Goal: Task Accomplishment & Management: Complete application form

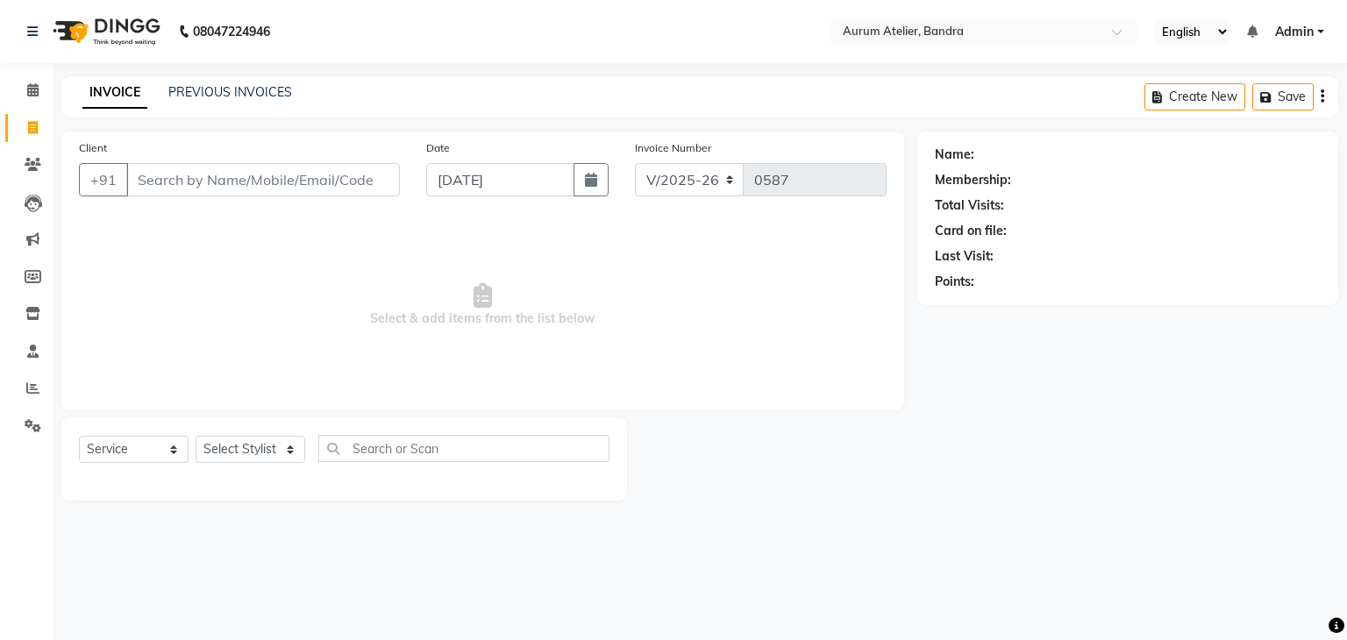
select select "7410"
select select "service"
click at [189, 192] on input "Client" at bounding box center [263, 179] width 274 height 33
type input "f"
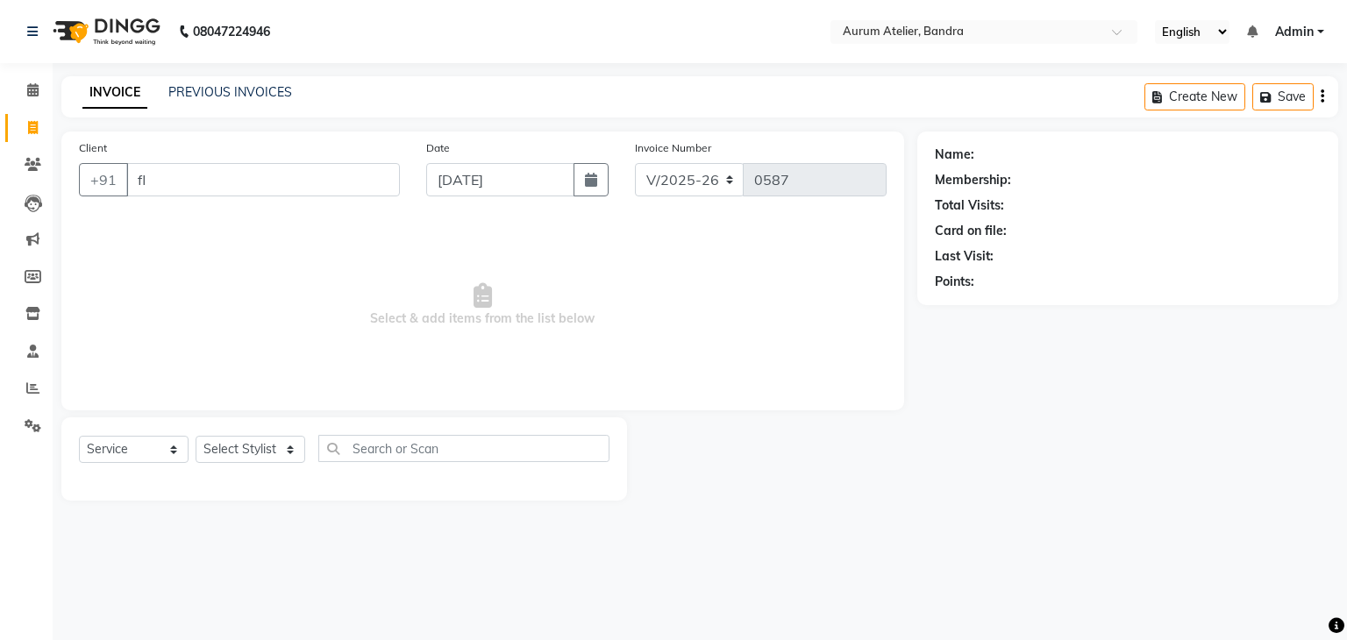
type input "f"
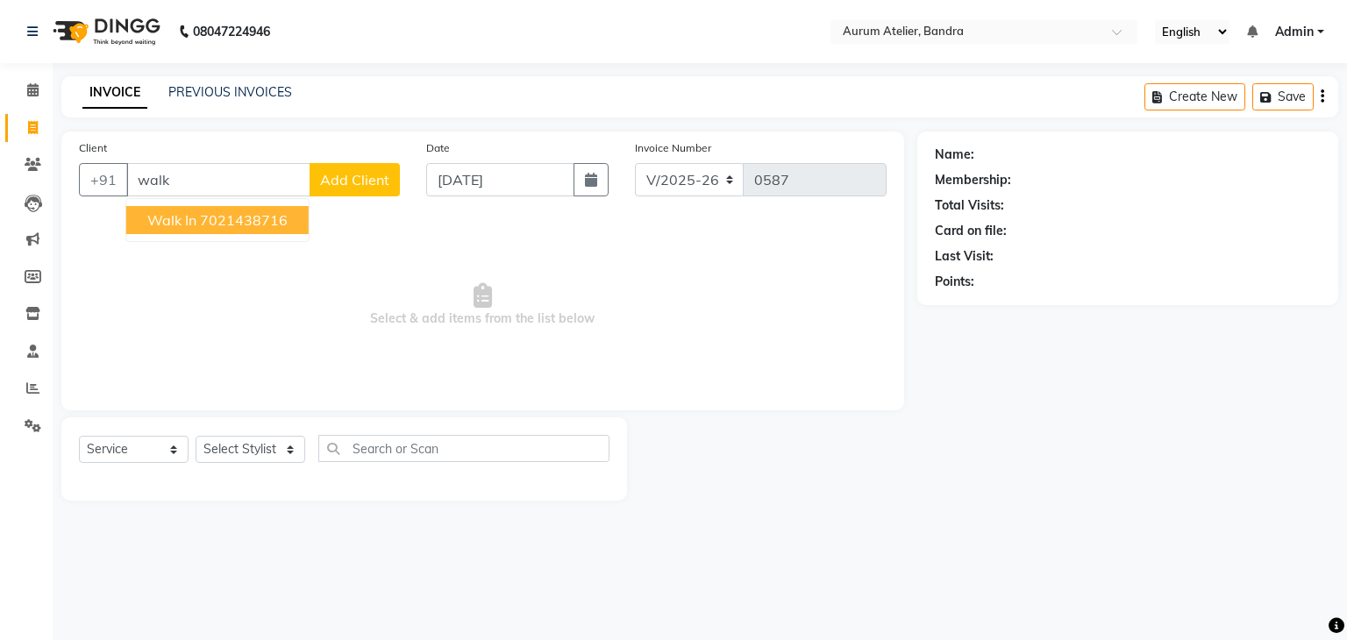
click at [225, 219] on ngb-highlight "7021438716" at bounding box center [244, 220] width 88 height 18
type input "7021438716"
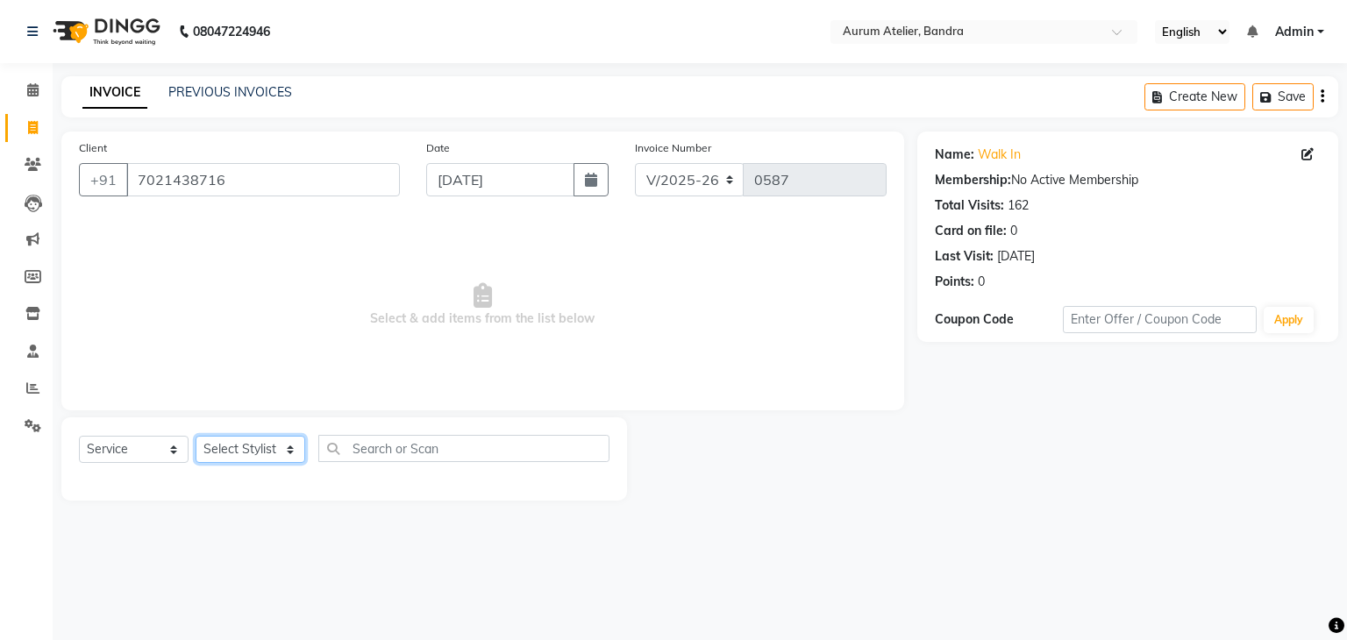
click at [239, 455] on select "Select Stylist [PERSON_NAME] chariya [PERSON_NAME] [PERSON_NAME] [PERSON_NAME] …" at bounding box center [251, 449] width 110 height 27
select select "73211"
click at [196, 437] on select "Select Stylist [PERSON_NAME] chariya [PERSON_NAME] [PERSON_NAME] [PERSON_NAME] …" at bounding box center [251, 449] width 110 height 27
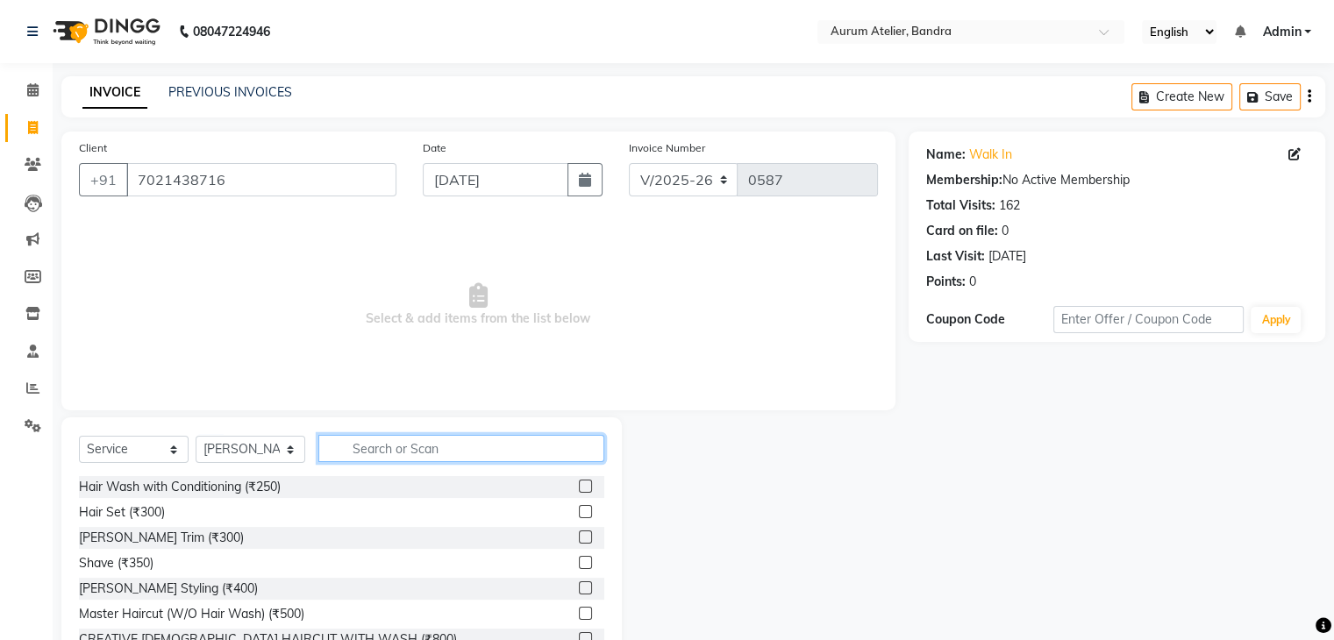
click at [405, 453] on input "text" at bounding box center [461, 448] width 286 height 27
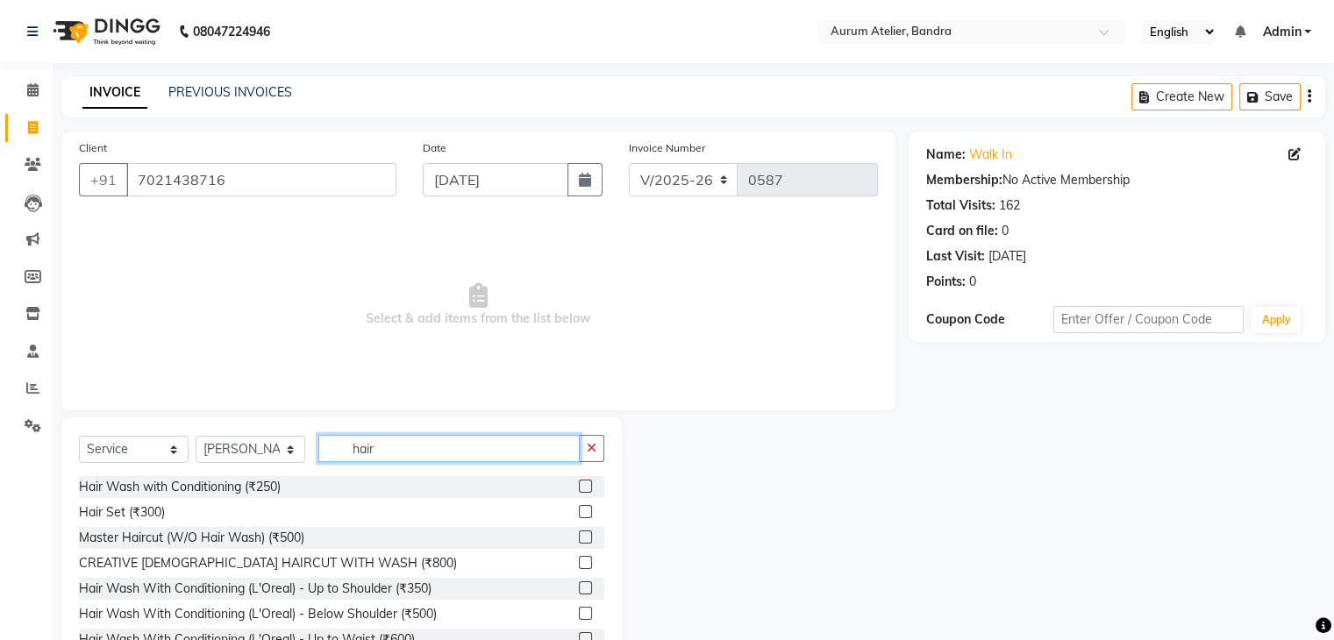
type input "hair"
click at [579, 612] on label at bounding box center [585, 613] width 13 height 13
click at [579, 612] on input "checkbox" at bounding box center [584, 614] width 11 height 11
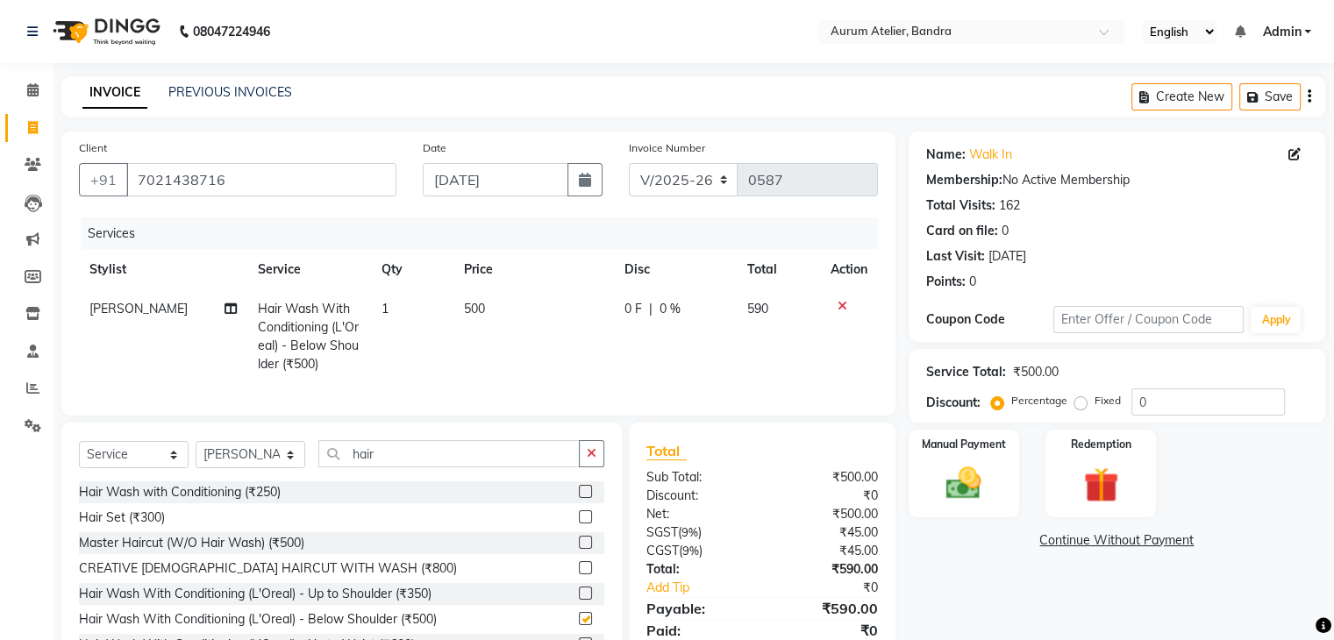
checkbox input "false"
click at [956, 489] on img at bounding box center [963, 484] width 59 height 42
click at [1133, 540] on span "GPay" at bounding box center [1143, 542] width 36 height 20
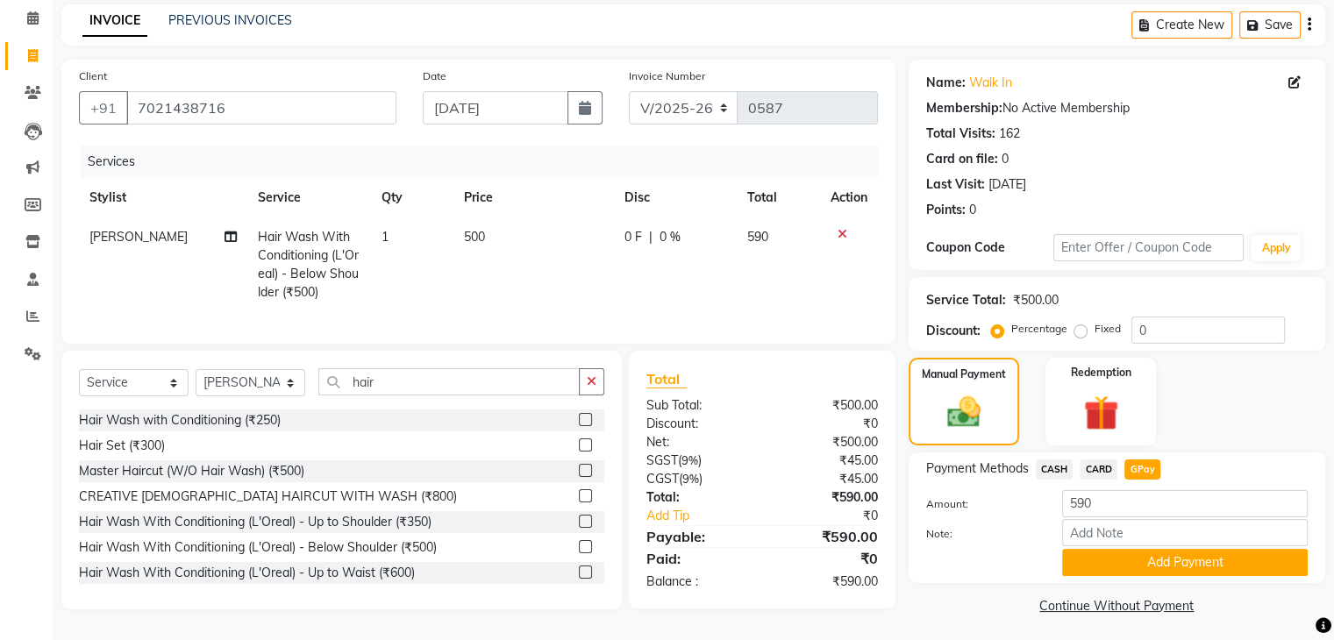
scroll to position [82, 0]
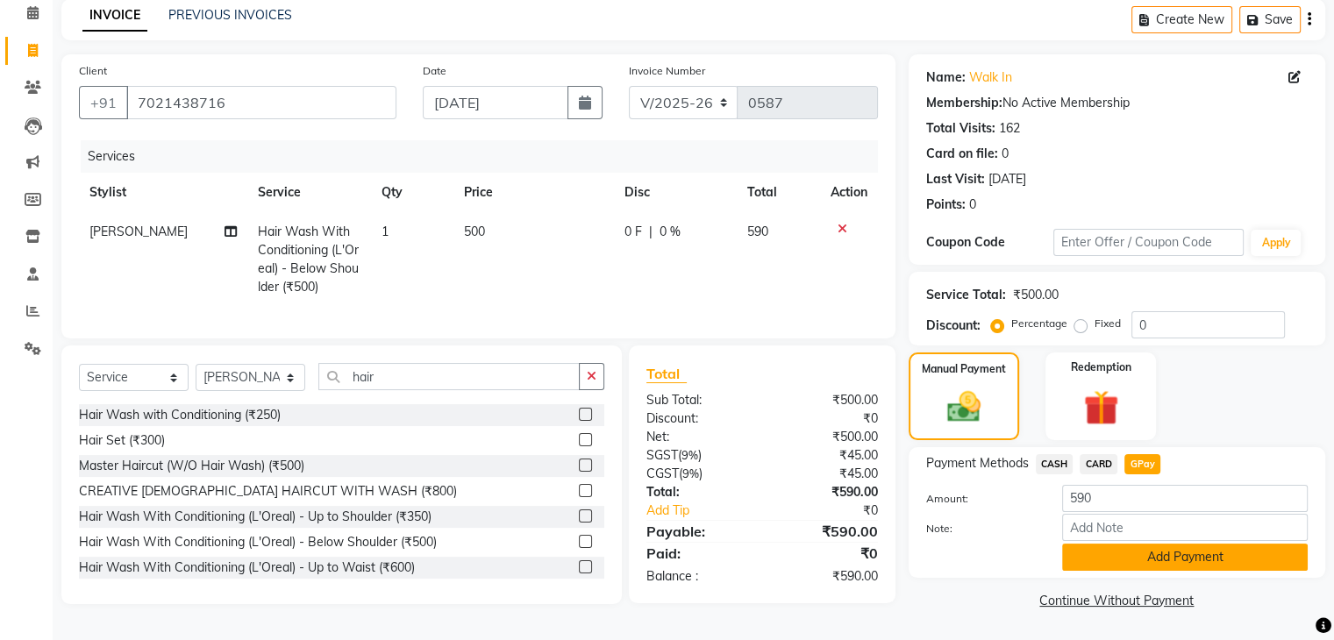
click at [1132, 559] on button "Add Payment" at bounding box center [1185, 557] width 246 height 27
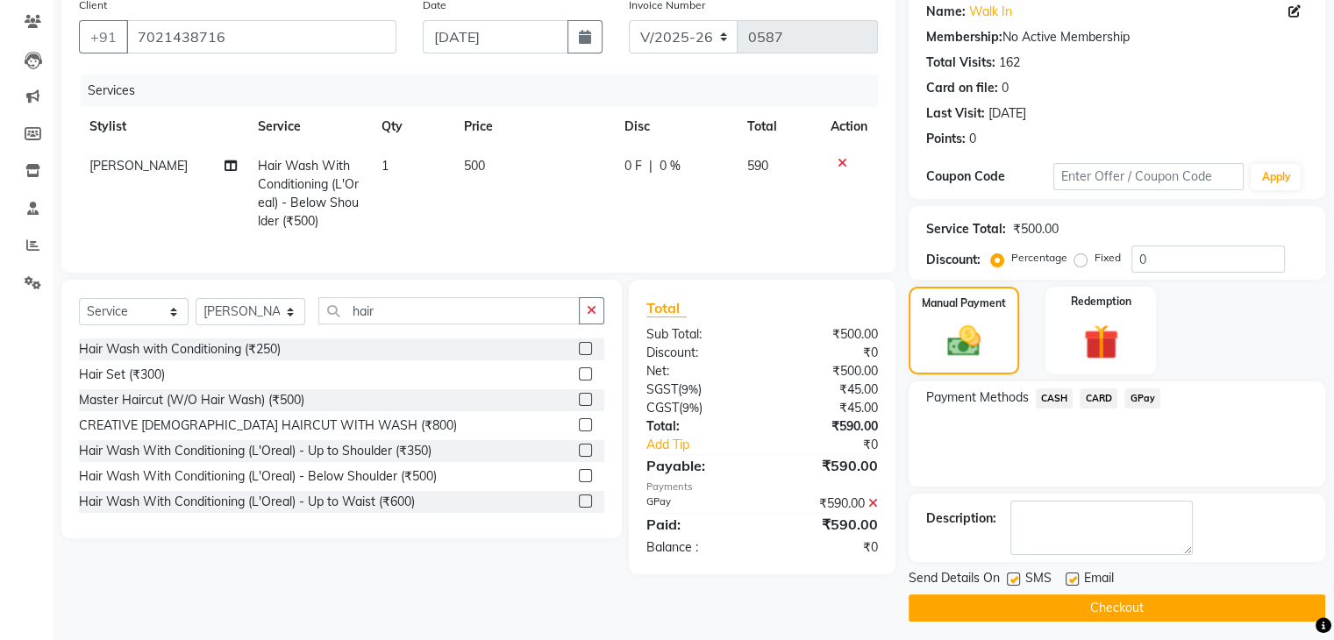
scroll to position [150, 0]
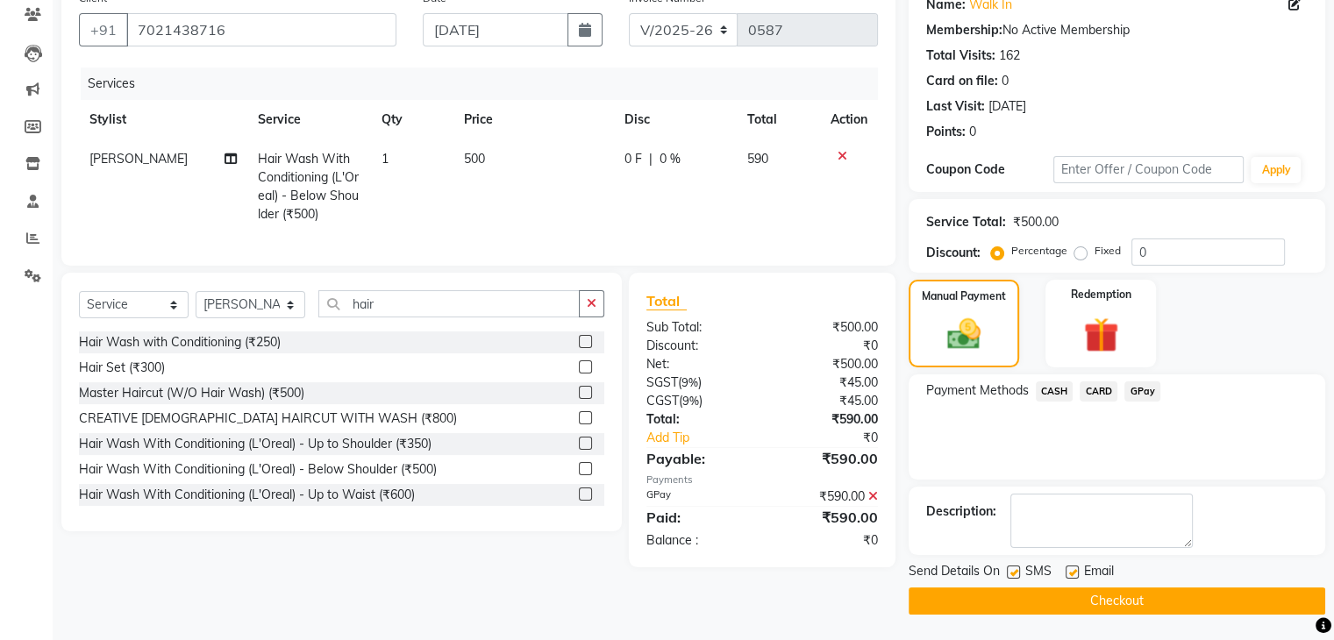
click at [1129, 598] on button "Checkout" at bounding box center [1117, 601] width 417 height 27
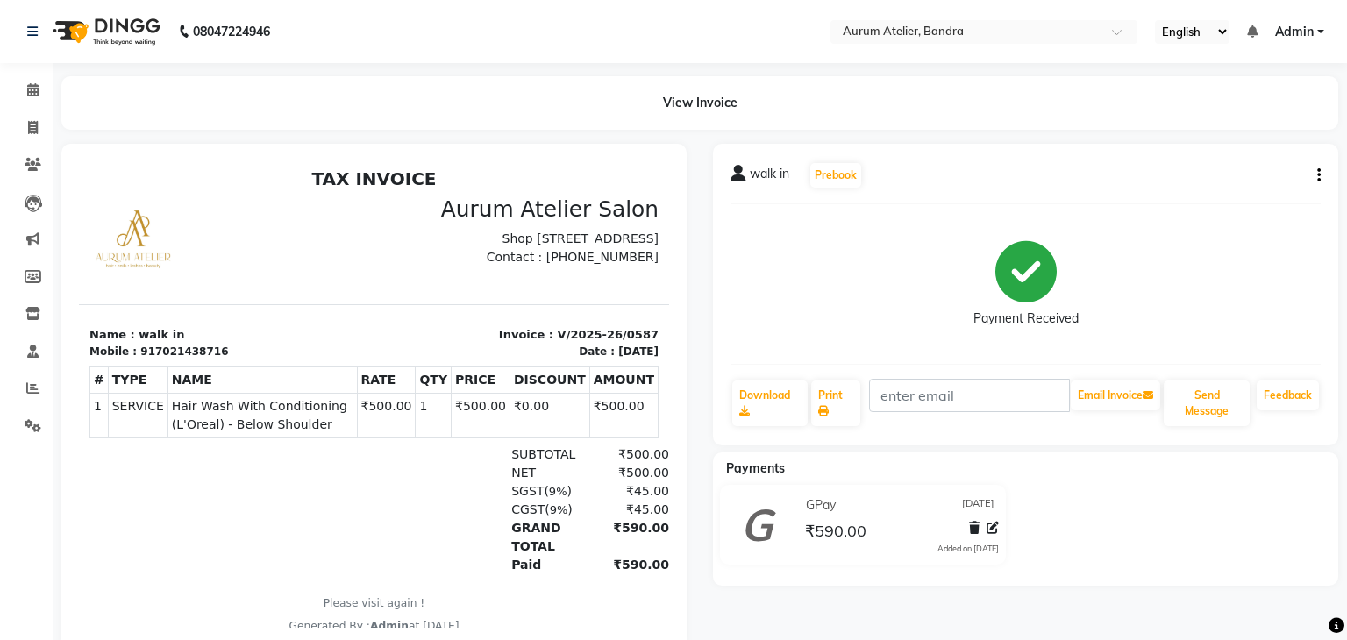
select select "7410"
select select "service"
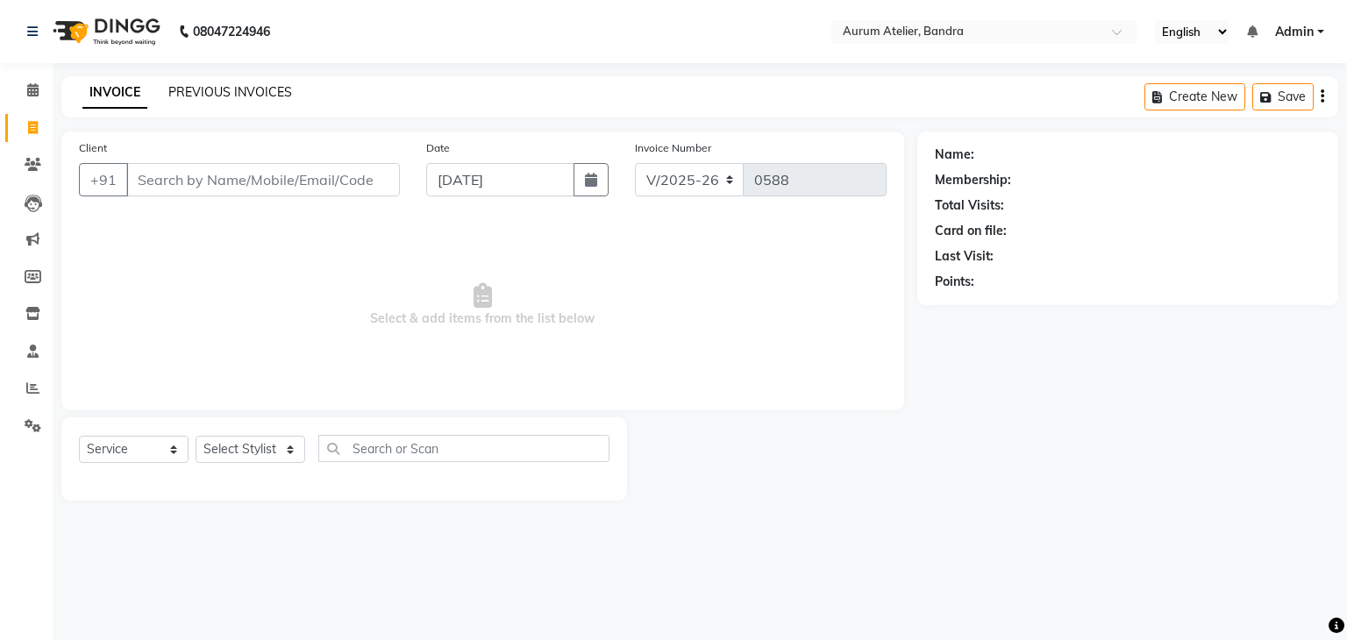
click at [204, 90] on link "PREVIOUS INVOICES" at bounding box center [230, 92] width 124 height 16
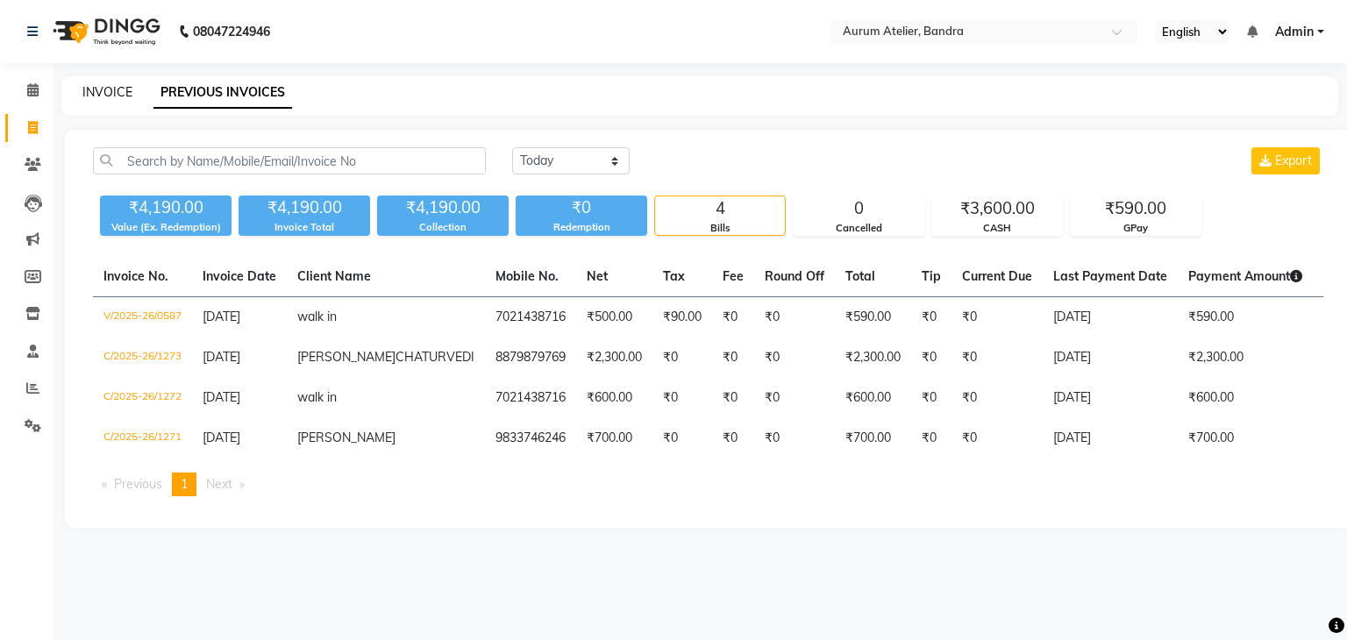
click at [91, 88] on link "INVOICE" at bounding box center [107, 92] width 50 height 16
select select "service"
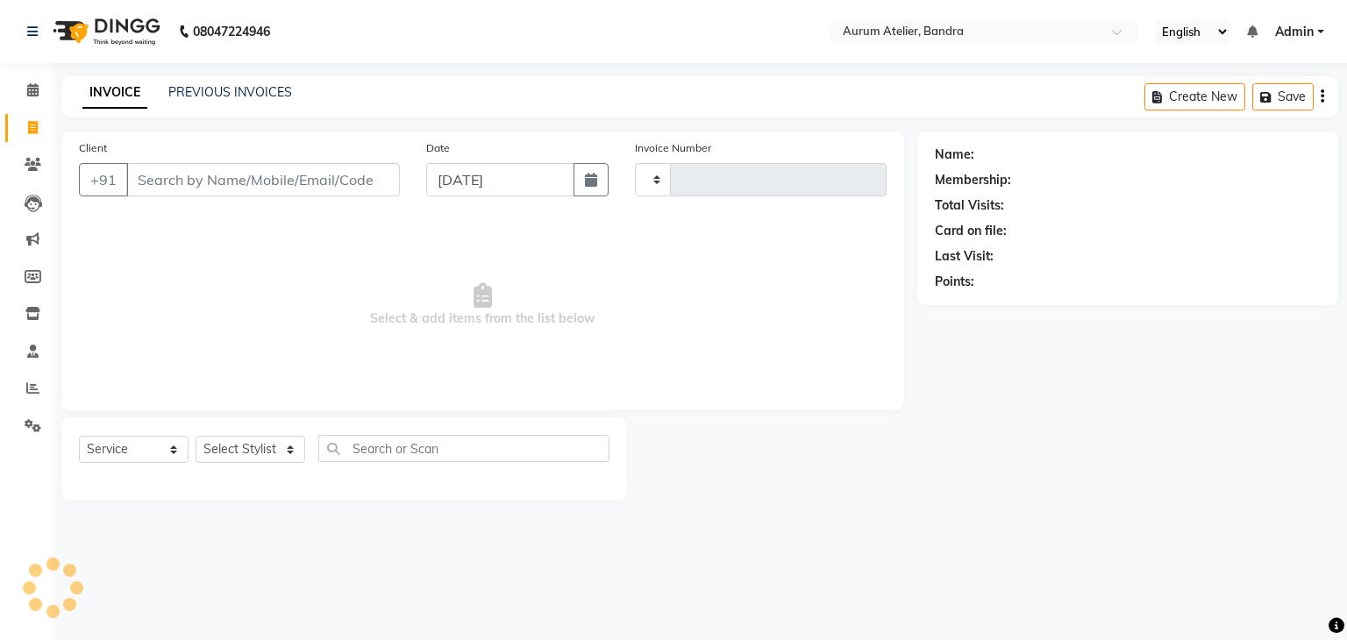
type input "0588"
select select "7410"
click at [183, 183] on input "Client" at bounding box center [263, 179] width 274 height 33
click at [200, 180] on input "ch" at bounding box center [263, 179] width 274 height 33
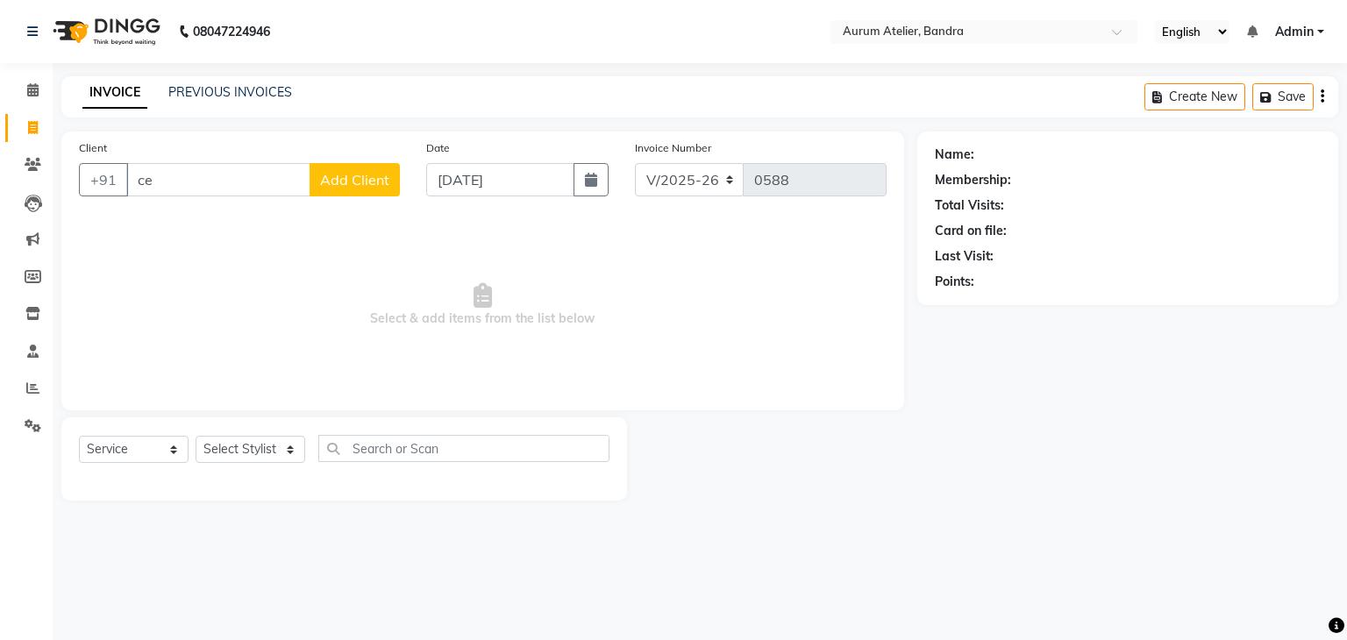
type input "c"
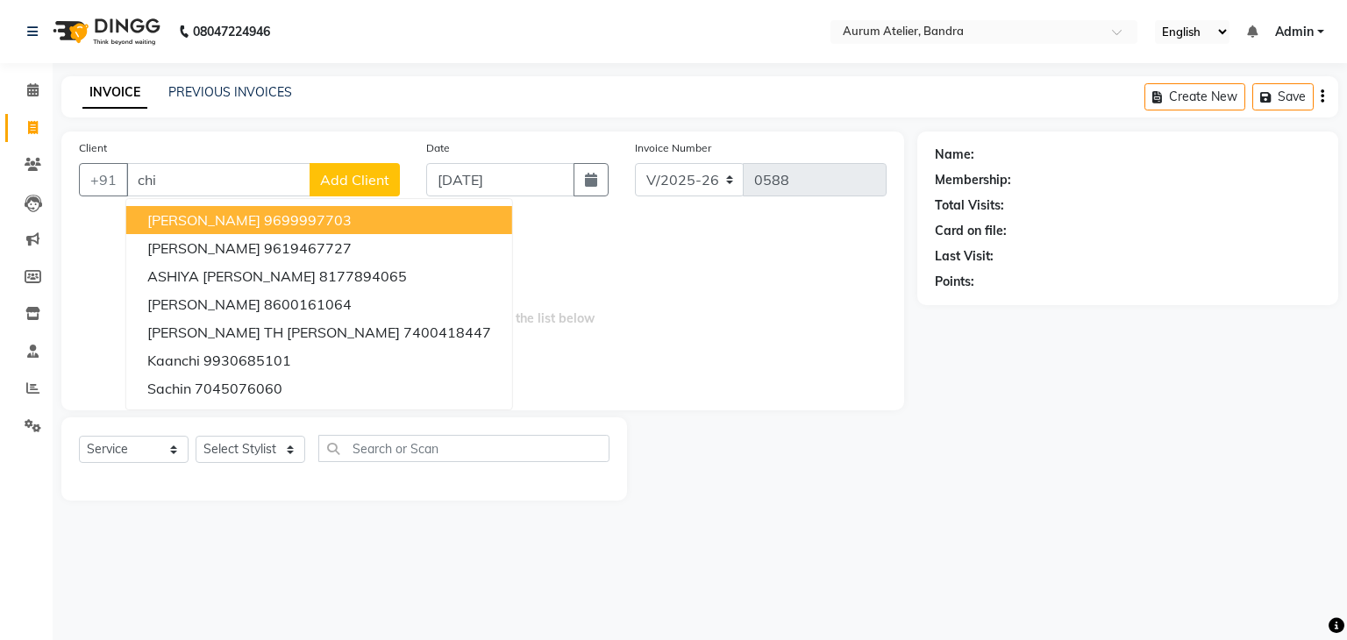
click at [189, 218] on span "[PERSON_NAME]" at bounding box center [203, 220] width 113 height 18
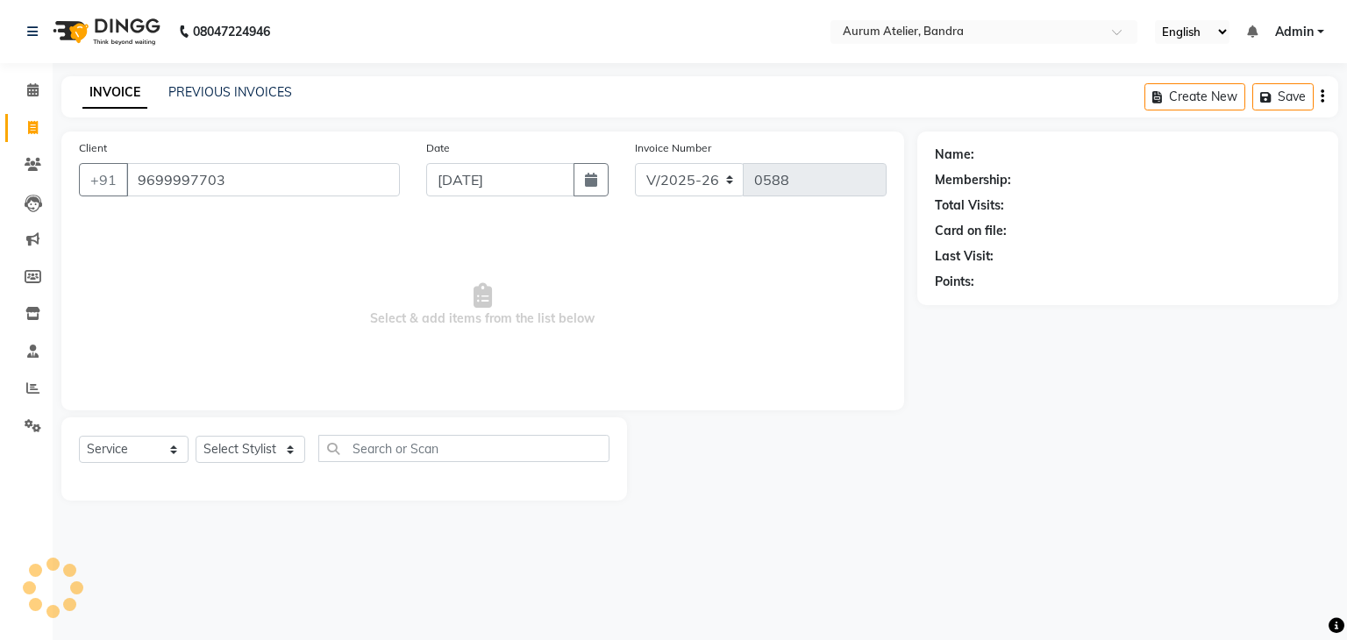
type input "9699997703"
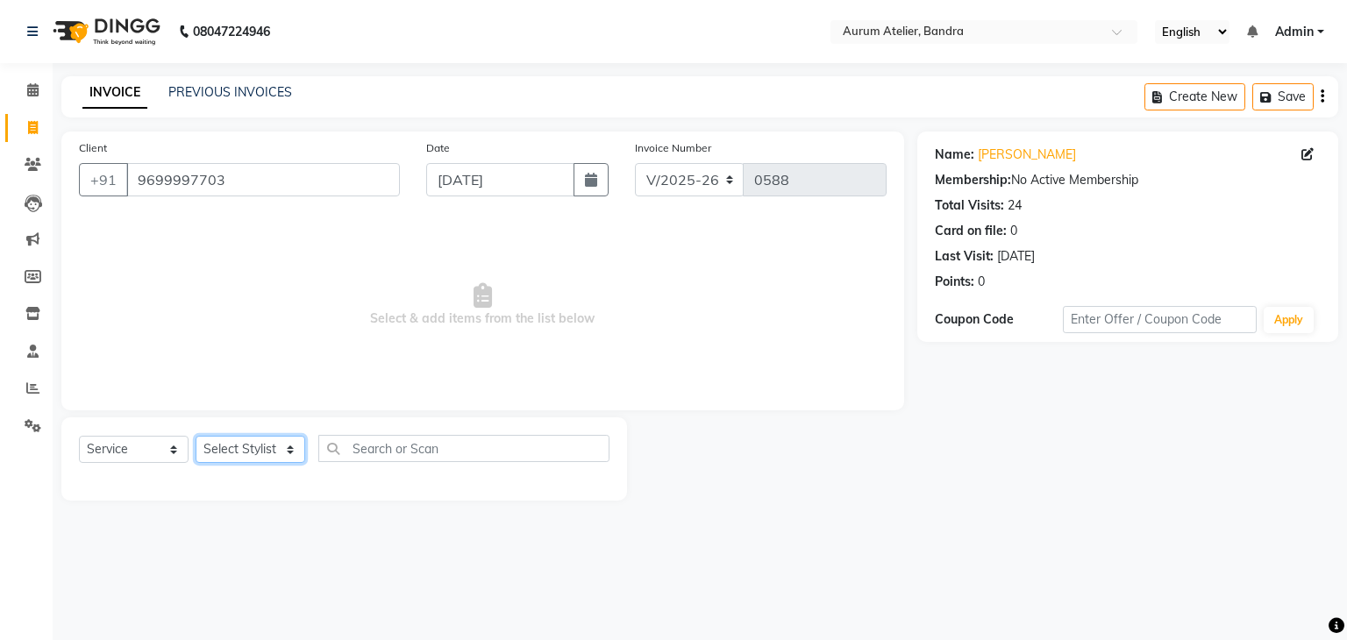
click at [245, 446] on select "Select Stylist [PERSON_NAME] chariya [PERSON_NAME] [PERSON_NAME] [PERSON_NAME] …" at bounding box center [251, 449] width 110 height 27
select select "66081"
click at [196, 437] on select "Select Stylist [PERSON_NAME] chariya [PERSON_NAME] [PERSON_NAME] [PERSON_NAME] …" at bounding box center [251, 449] width 110 height 27
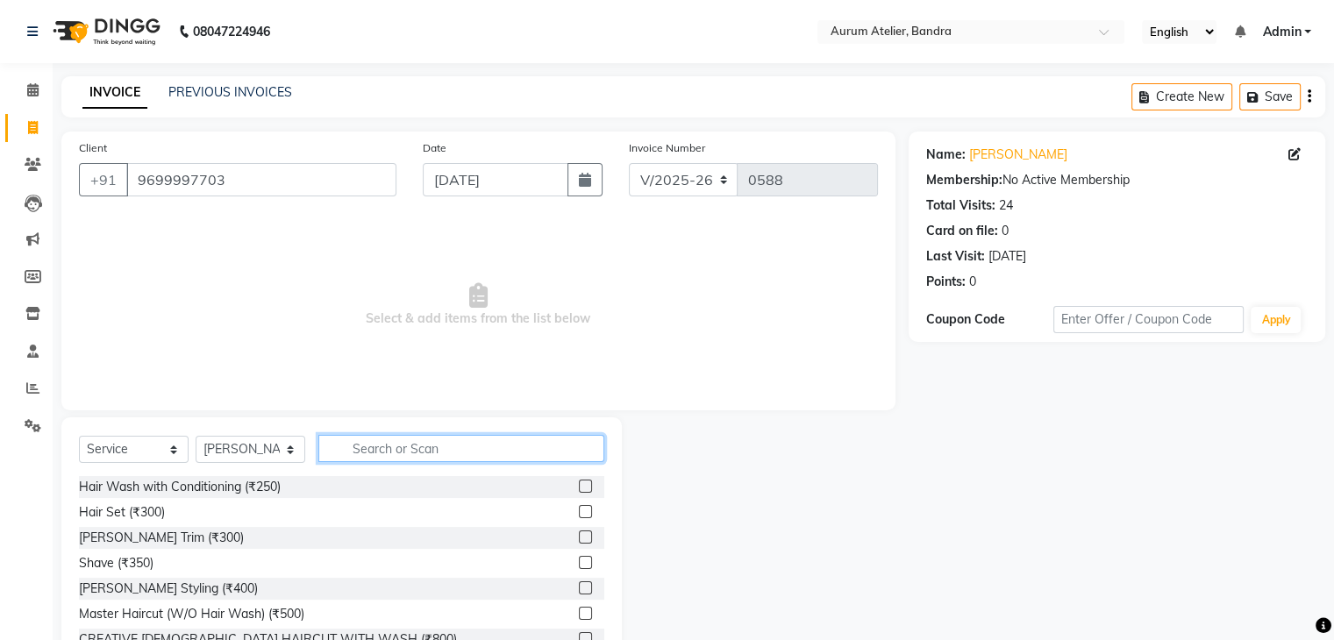
click at [411, 448] on input "text" at bounding box center [461, 448] width 286 height 27
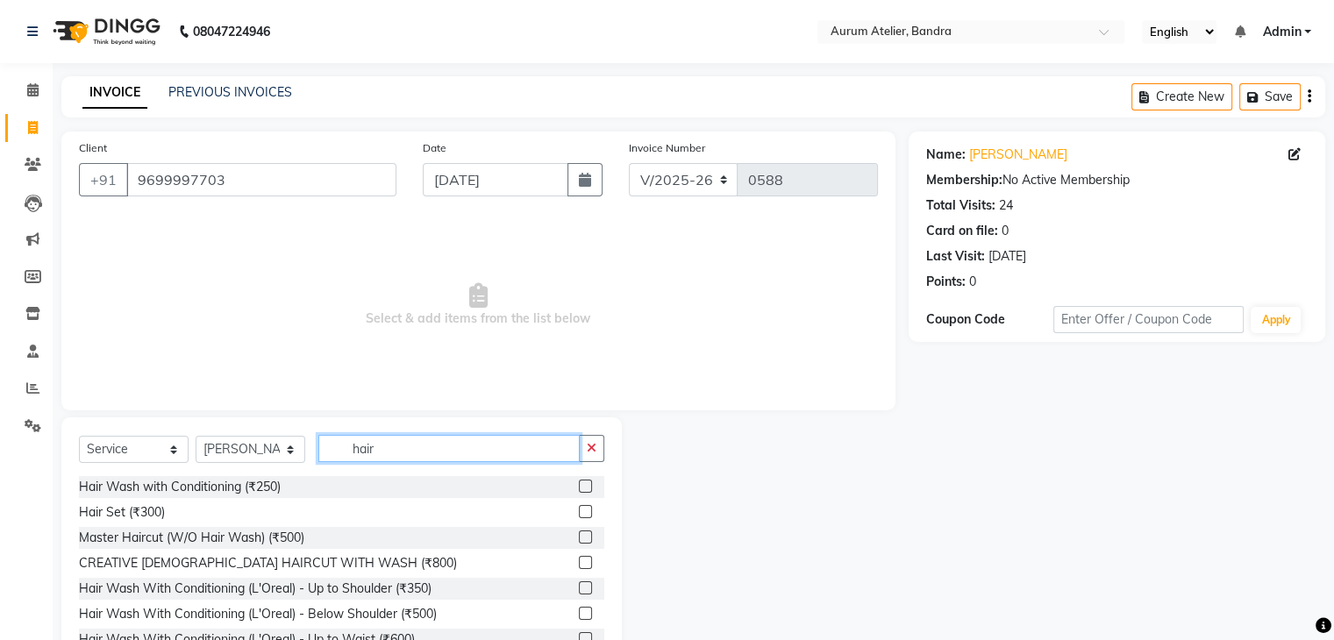
type input "hair"
click at [579, 538] on label at bounding box center [585, 537] width 13 height 13
click at [579, 538] on input "checkbox" at bounding box center [584, 537] width 11 height 11
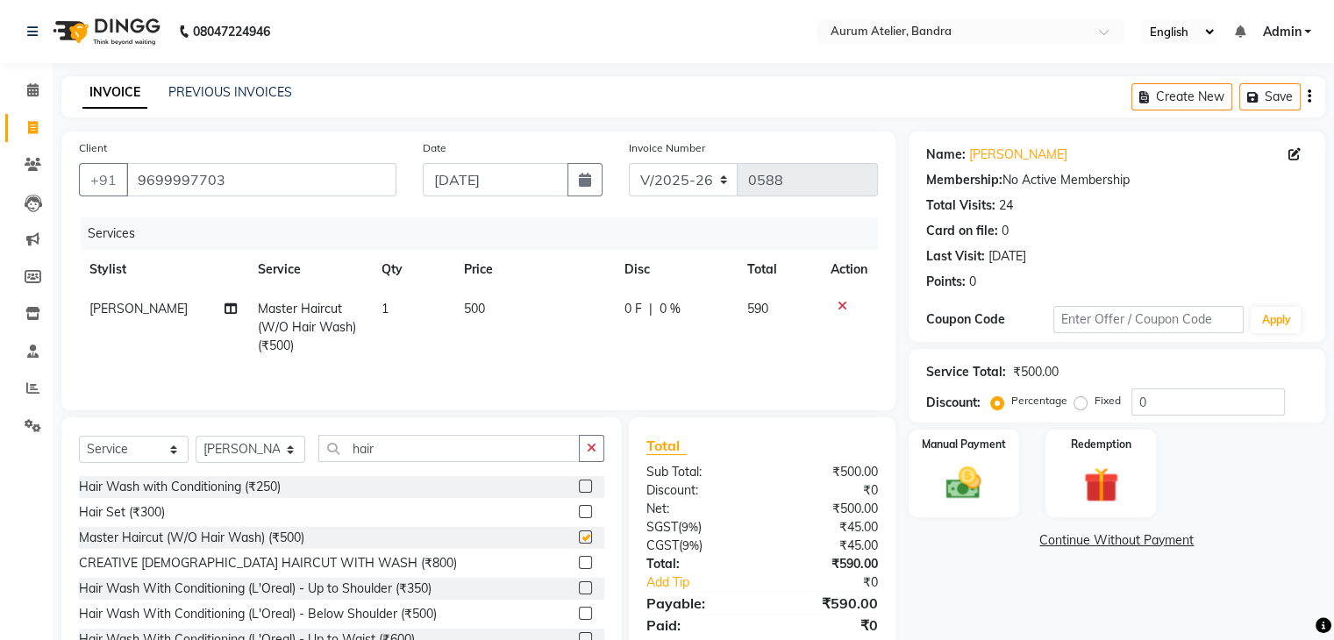
checkbox input "false"
click at [455, 455] on input "hair" at bounding box center [448, 448] width 261 height 27
type input "h"
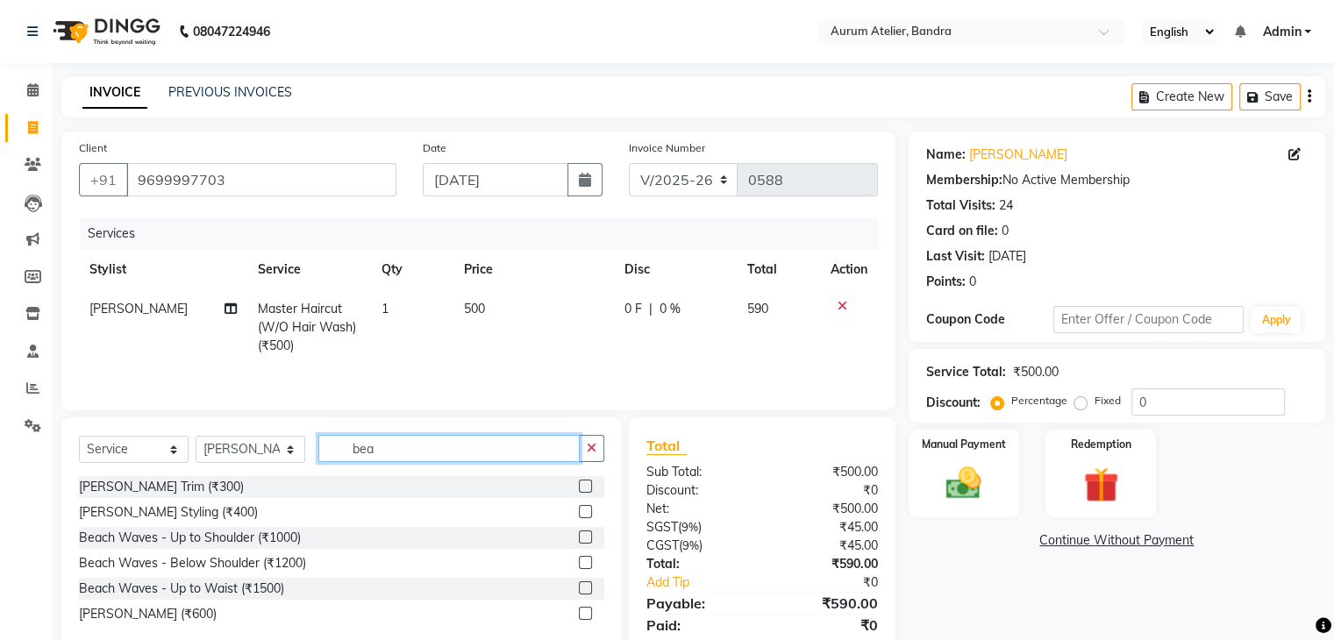
type input "bea"
click at [584, 485] on label at bounding box center [585, 486] width 13 height 13
click at [584, 485] on input "checkbox" at bounding box center [584, 487] width 11 height 11
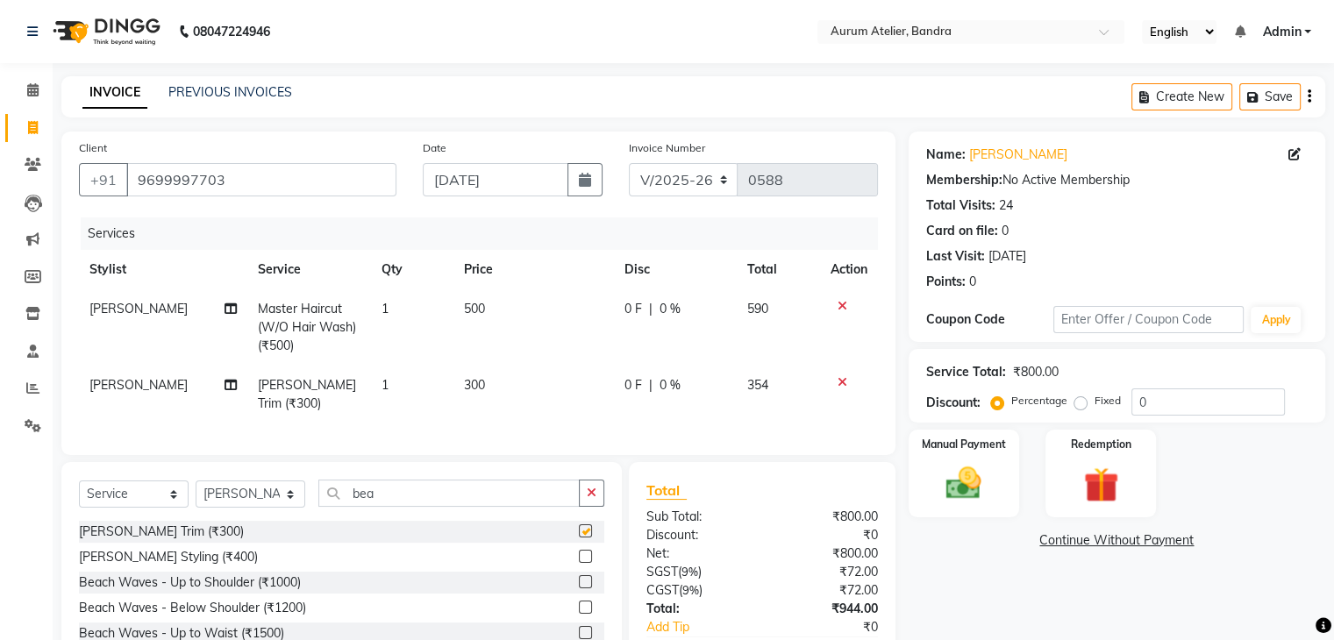
checkbox input "false"
click at [481, 379] on span "300" at bounding box center [474, 385] width 21 height 16
select select "66081"
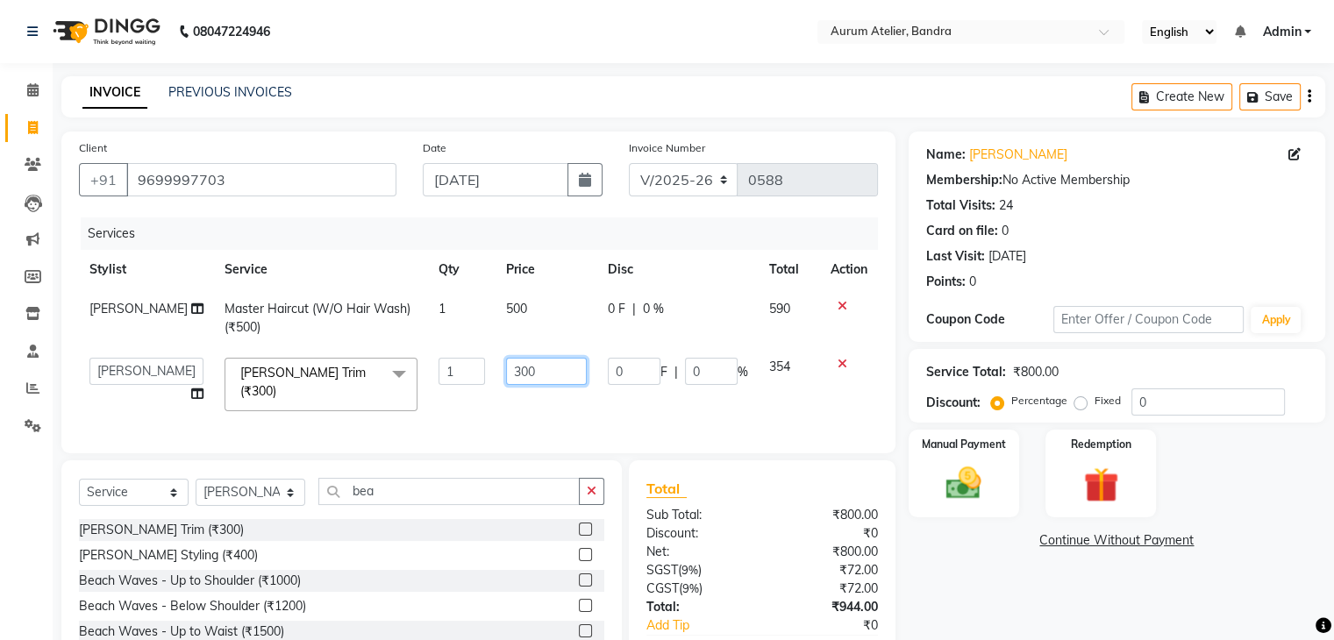
click at [525, 377] on input "300" at bounding box center [546, 371] width 81 height 27
type input "3"
type input "250"
click at [522, 401] on td "250" at bounding box center [547, 384] width 102 height 75
select select "66081"
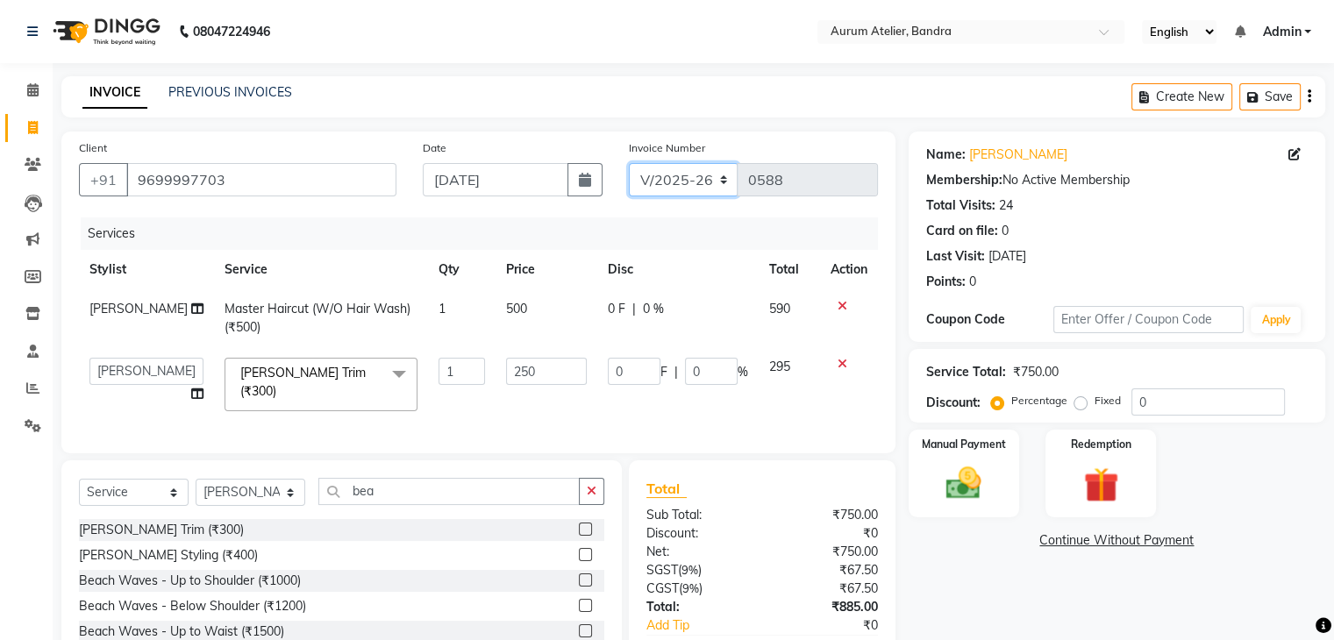
click at [668, 182] on select "C/2025-26 V/2025 V/2025-26" at bounding box center [684, 179] width 110 height 33
select select "7590"
click at [629, 163] on select "C/2025-26 V/2025 V/2025-26" at bounding box center [684, 179] width 110 height 33
type input "1274"
click at [1309, 96] on icon "button" at bounding box center [1310, 96] width 4 height 1
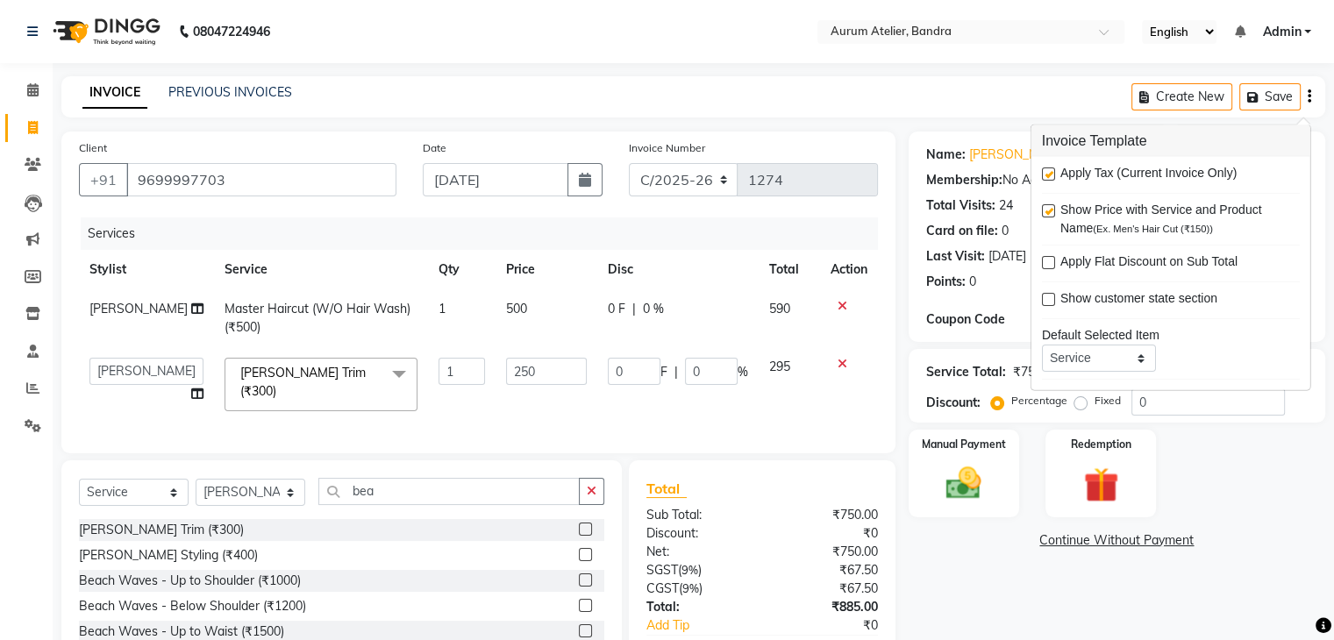
click at [1044, 172] on label at bounding box center [1048, 174] width 13 height 13
click at [1044, 172] on input "checkbox" at bounding box center [1047, 174] width 11 height 11
checkbox input "false"
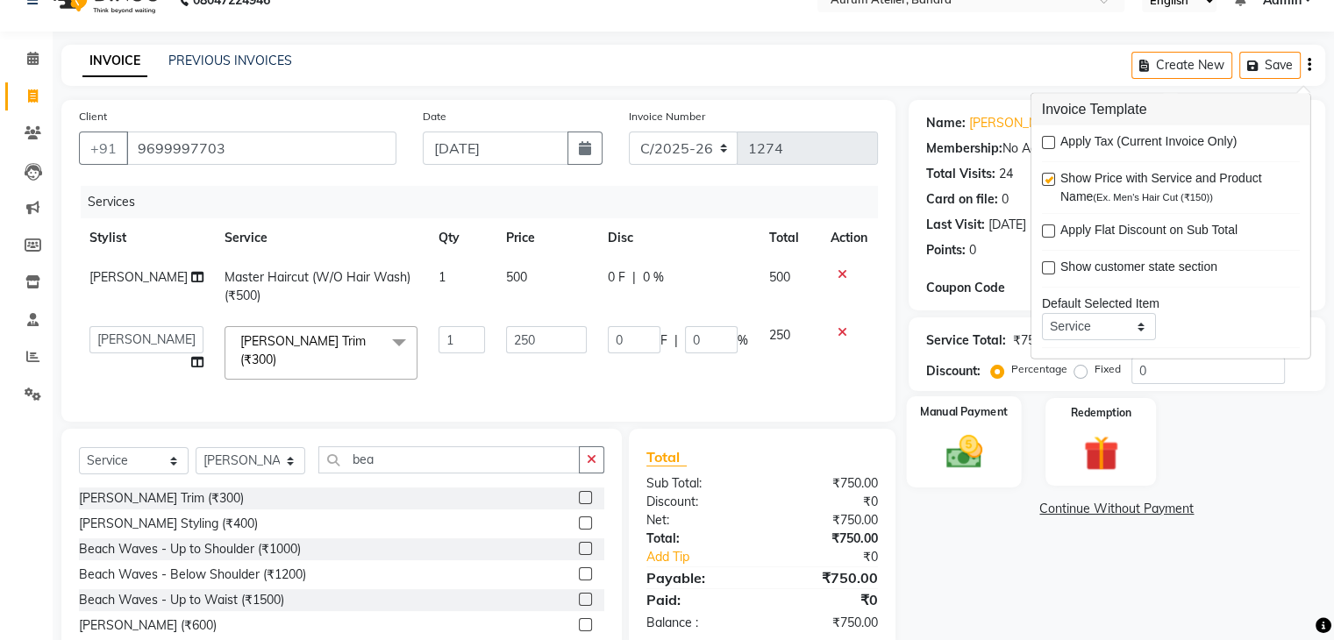
scroll to position [88, 0]
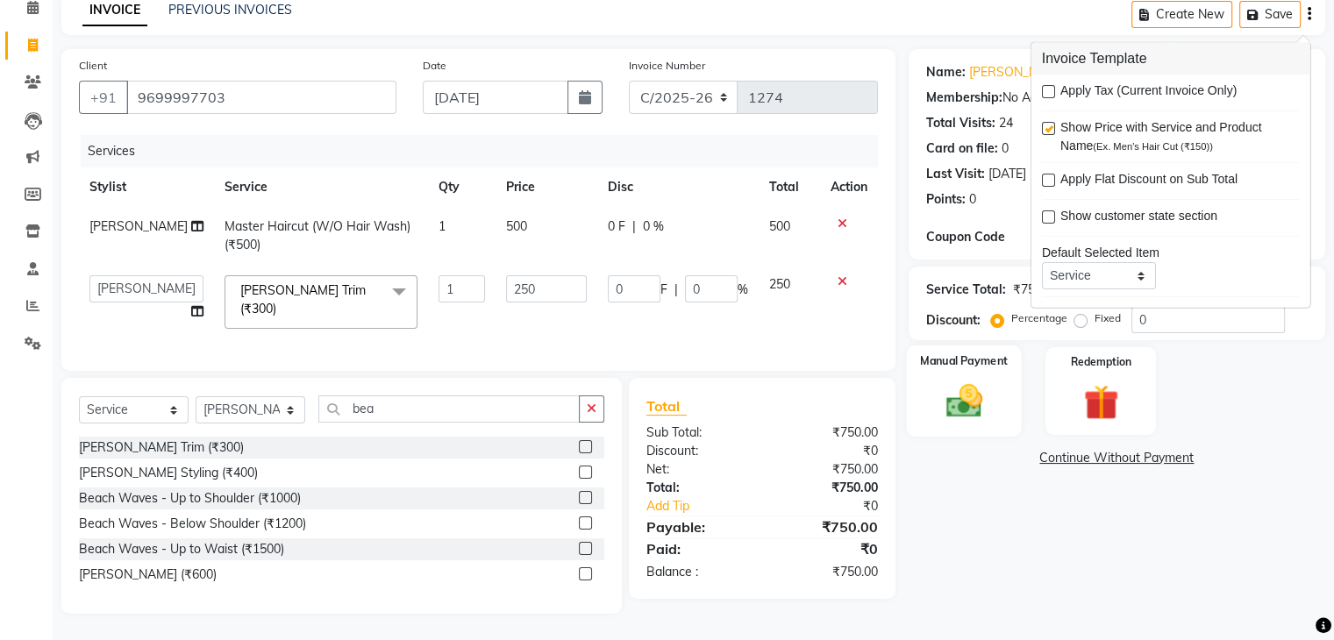
click at [979, 398] on img at bounding box center [963, 402] width 59 height 42
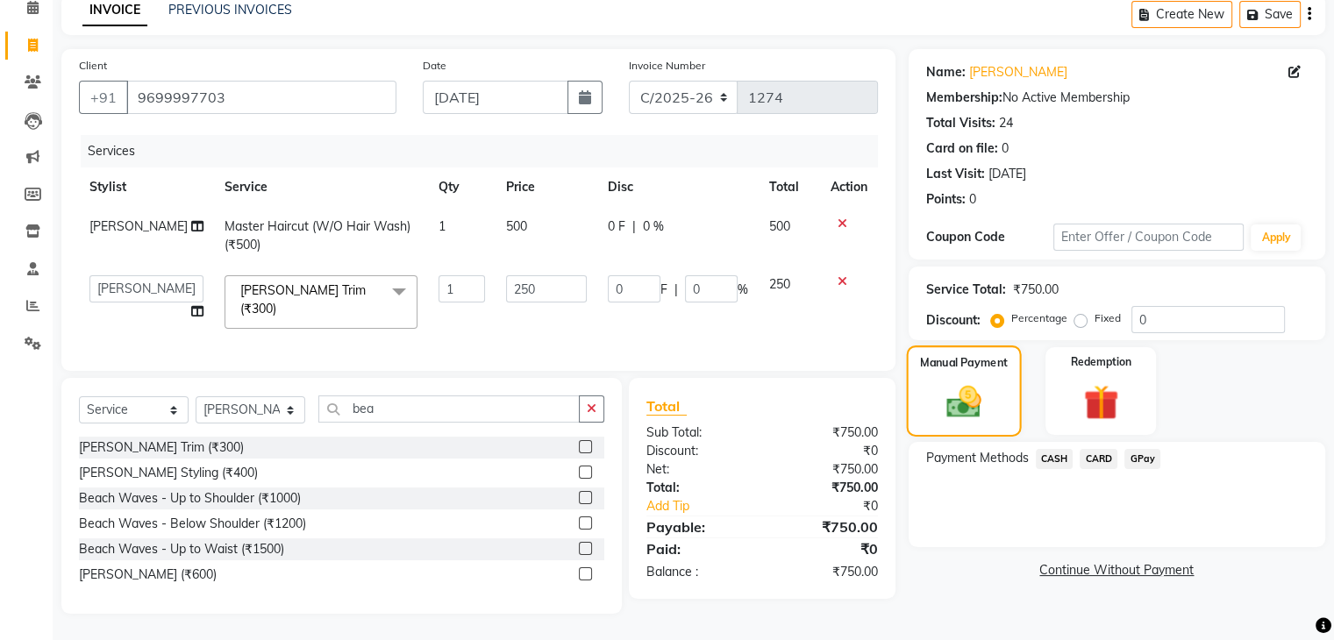
scroll to position [89, 0]
click at [1053, 453] on span "CASH" at bounding box center [1055, 459] width 38 height 20
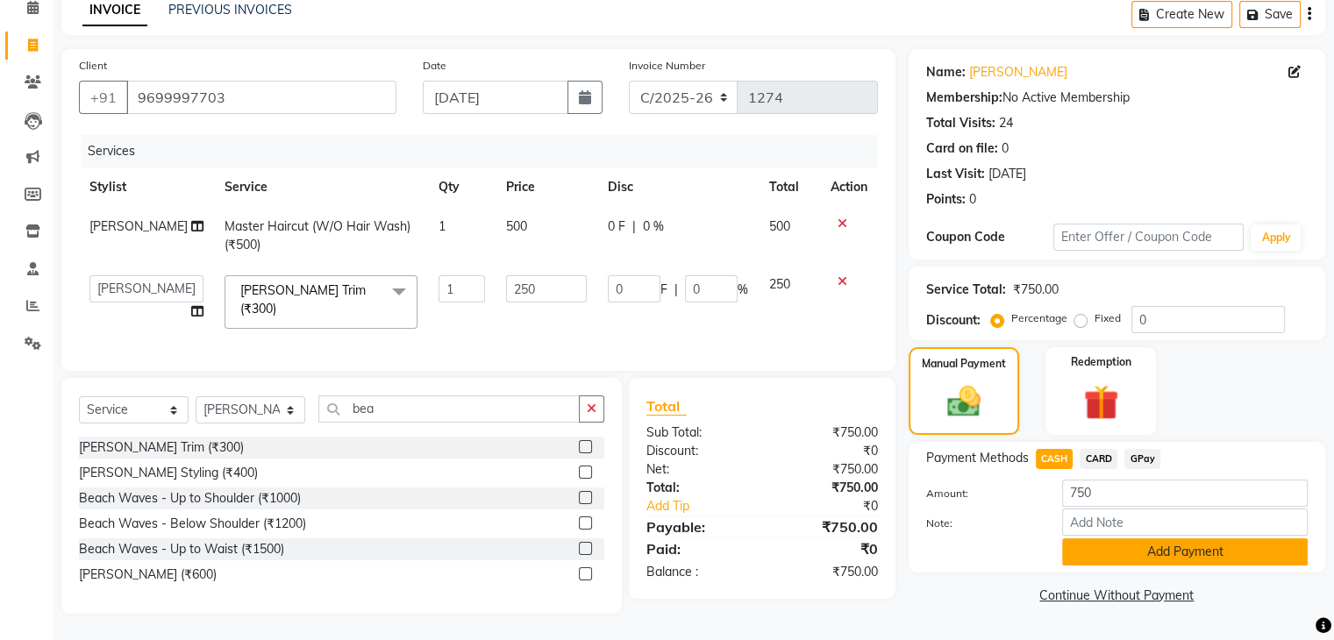
click at [1123, 550] on button "Add Payment" at bounding box center [1185, 552] width 246 height 27
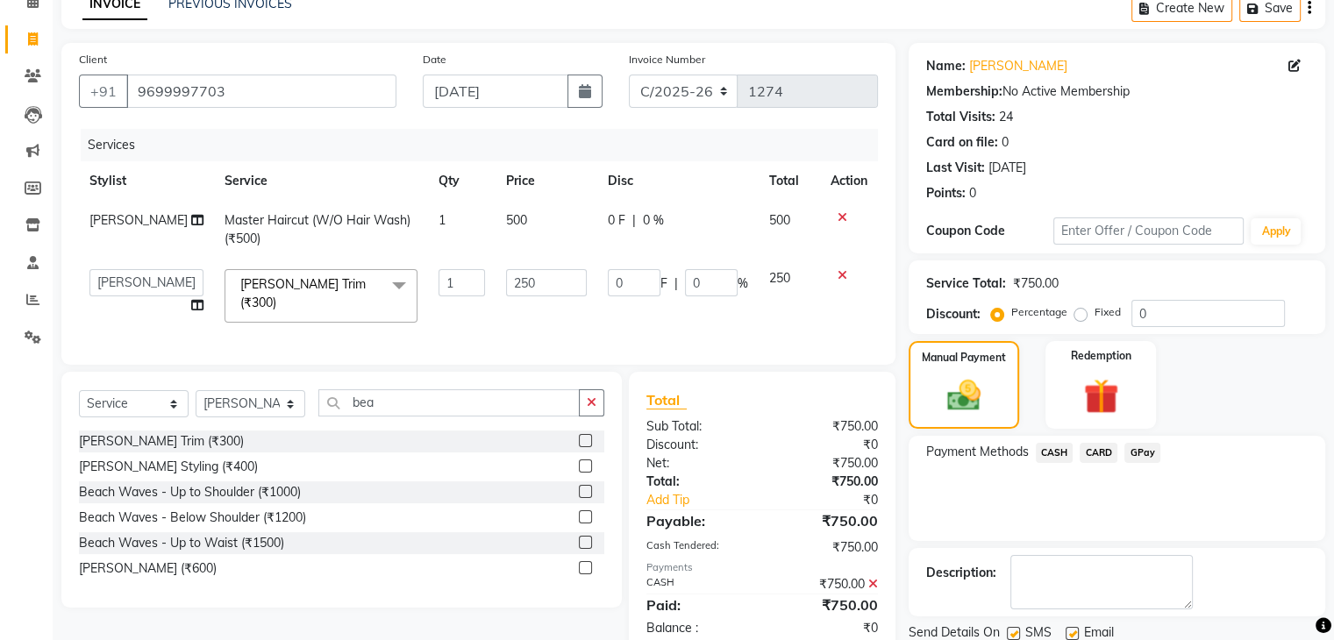
scroll to position [150, 0]
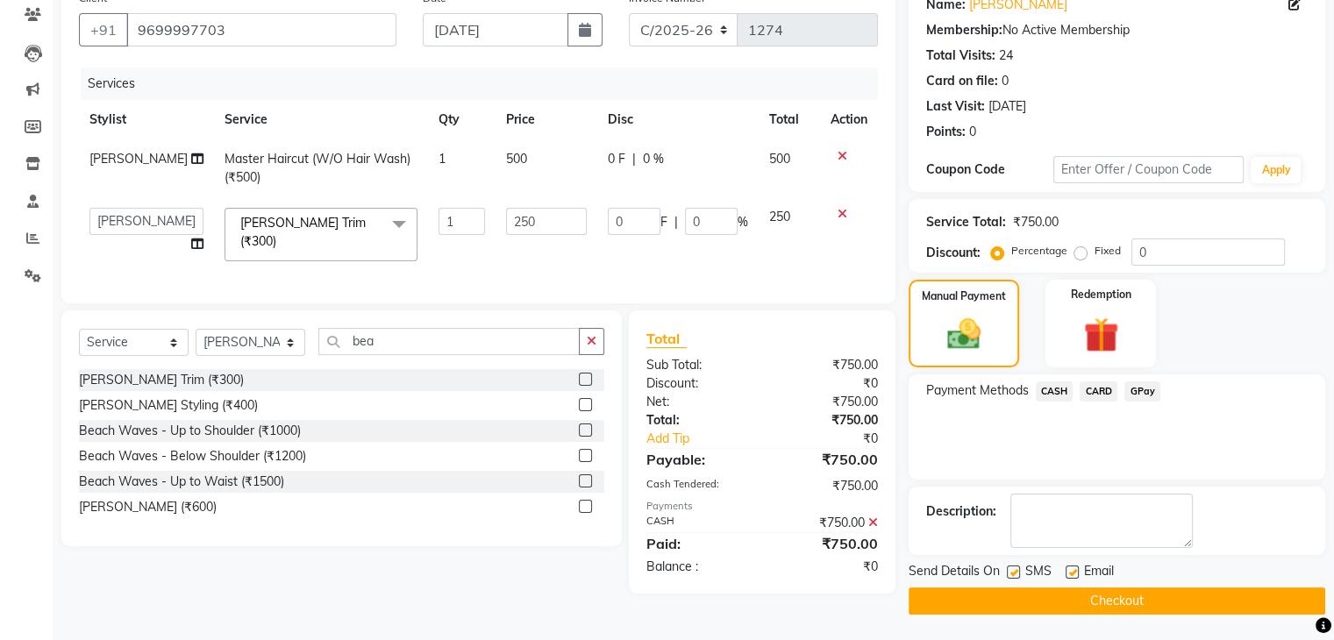
click at [1137, 599] on button "Checkout" at bounding box center [1117, 601] width 417 height 27
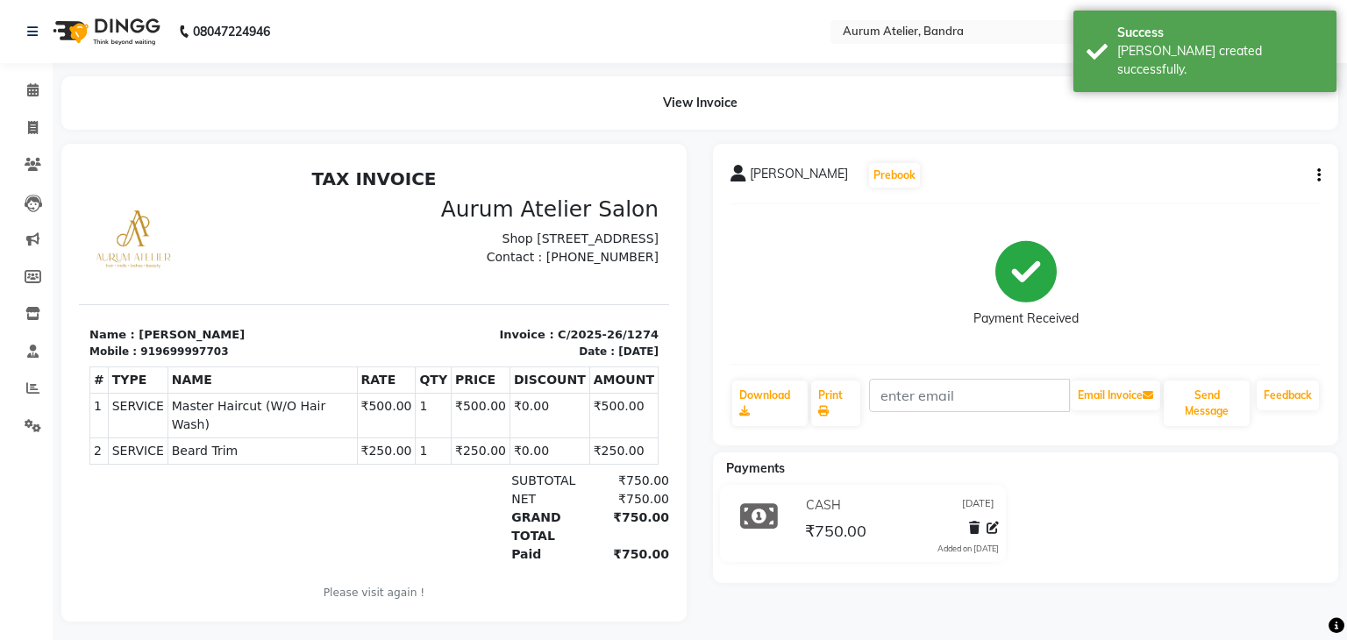
select select "7410"
select select "service"
